Goal: Register for event/course

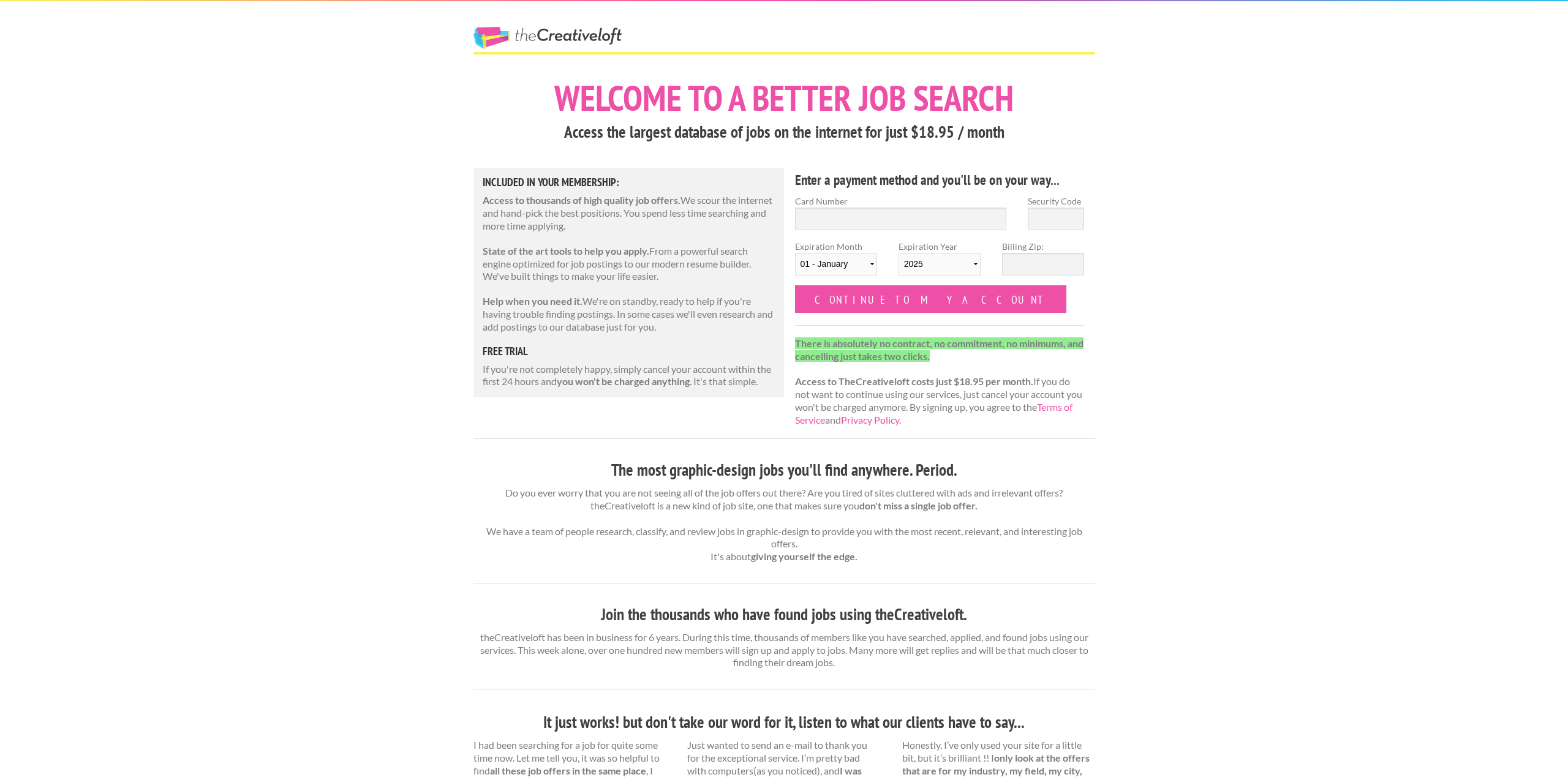
click at [265, 224] on div "The Creative Loft Welcome to a better job search Access the largest database of…" at bounding box center [784, 638] width 1568 height 1277
click at [363, 121] on div "The Creative Loft Welcome to a better job search Access the largest database of…" at bounding box center [784, 638] width 1568 height 1277
click at [320, 210] on div "The Creative Loft Welcome to a better job search Access the largest database of…" at bounding box center [784, 638] width 1568 height 1277
